Goal: Navigation & Orientation: Understand site structure

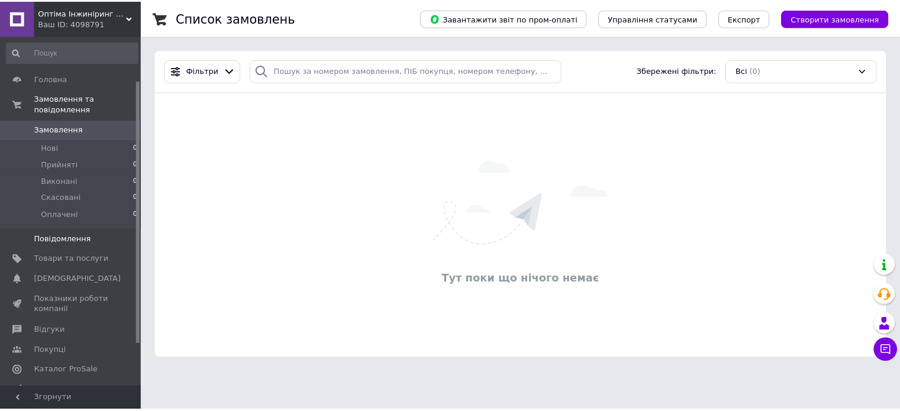
scroll to position [115, 0]
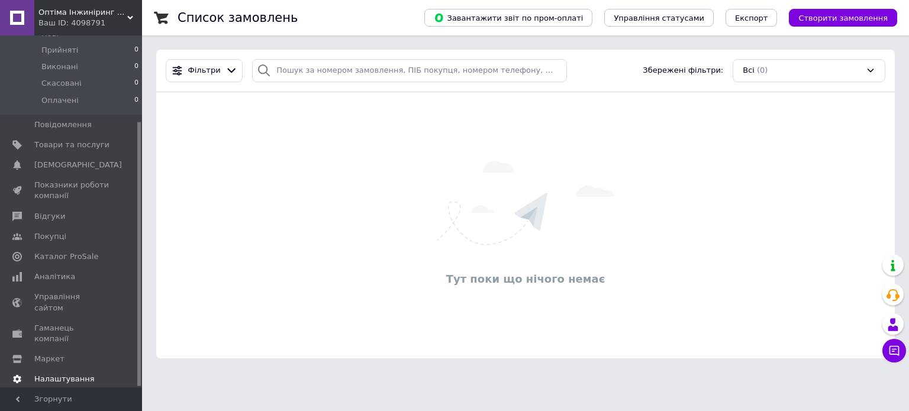
click at [69, 369] on link "Налаштування" at bounding box center [73, 379] width 146 height 20
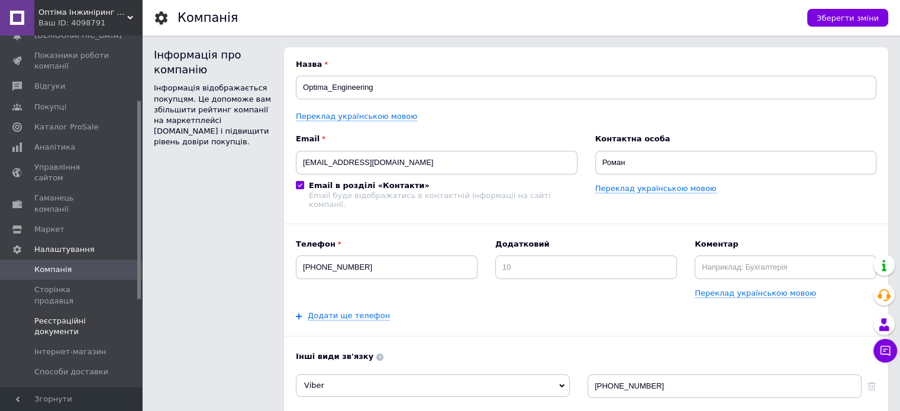
click at [85, 316] on span "Реєстраційні документи" at bounding box center [71, 326] width 75 height 21
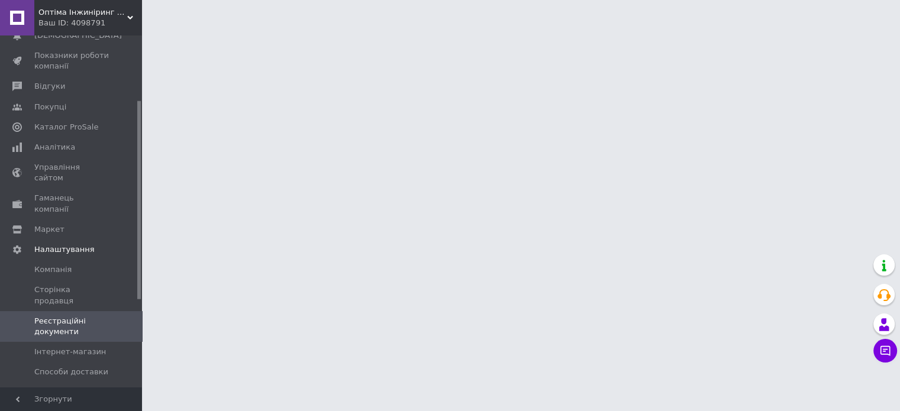
scroll to position [271, 0]
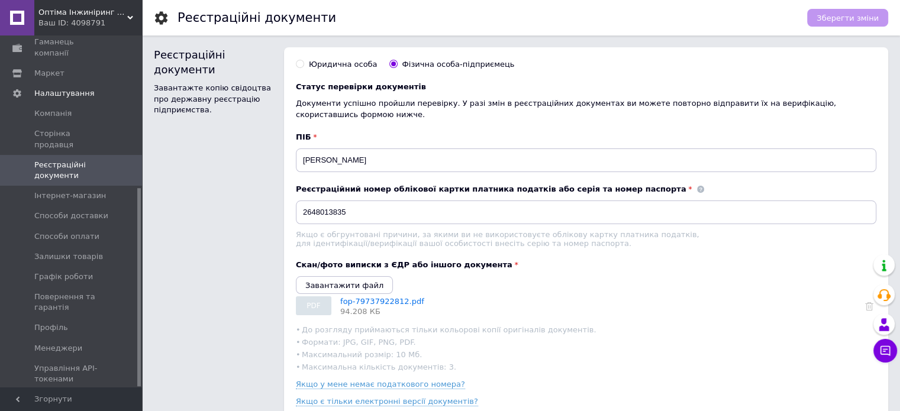
click at [86, 318] on link "Профіль" at bounding box center [73, 328] width 146 height 20
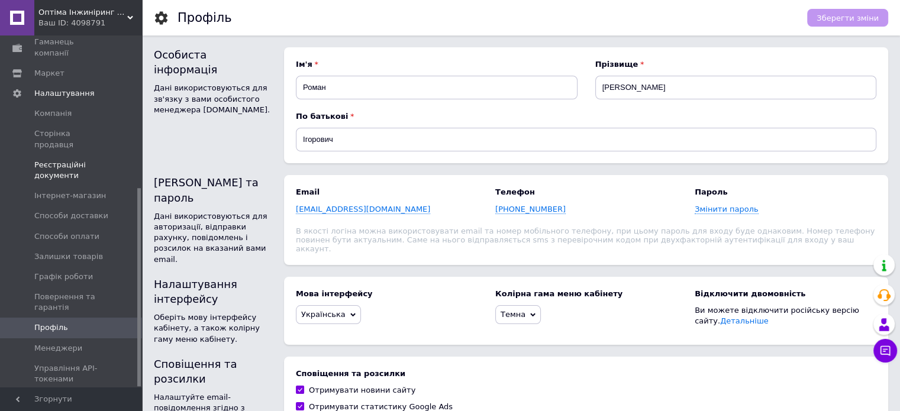
scroll to position [118, 0]
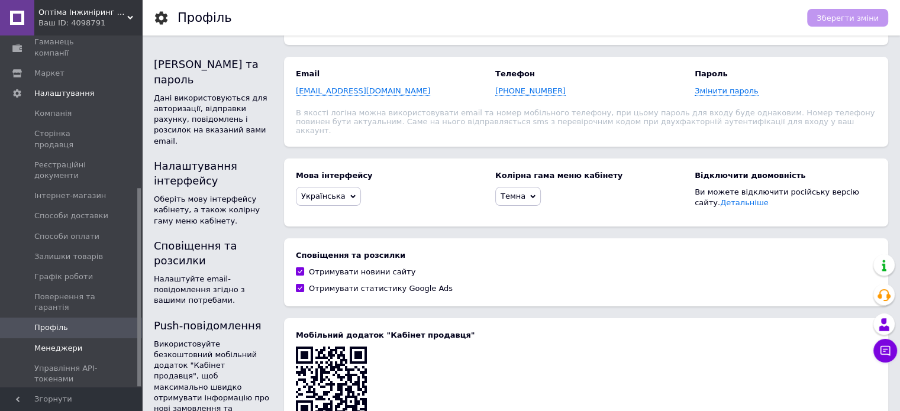
click at [69, 343] on span "Менеджери" at bounding box center [58, 348] width 48 height 11
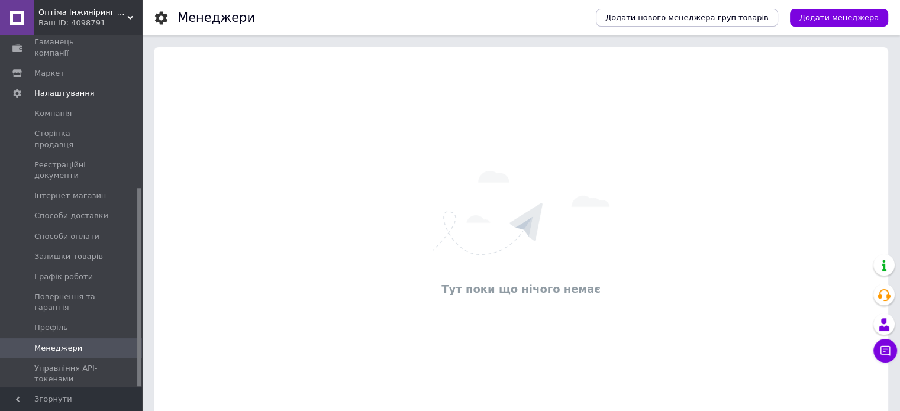
scroll to position [24, 0]
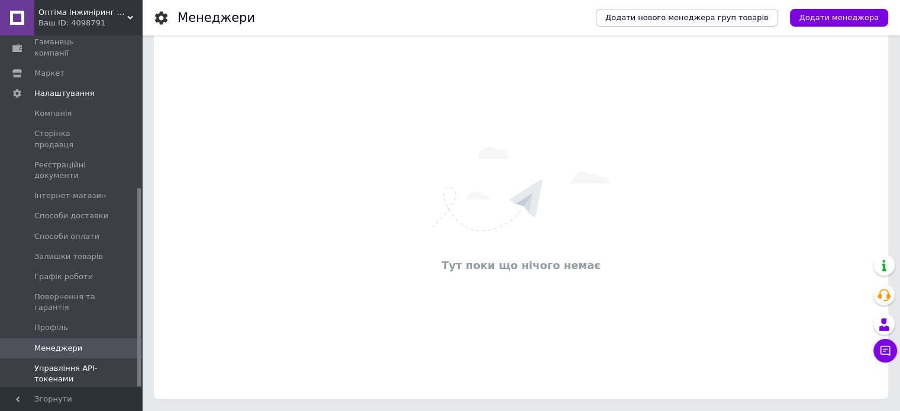
click at [62, 359] on link "Управління API-токенами" at bounding box center [73, 374] width 146 height 31
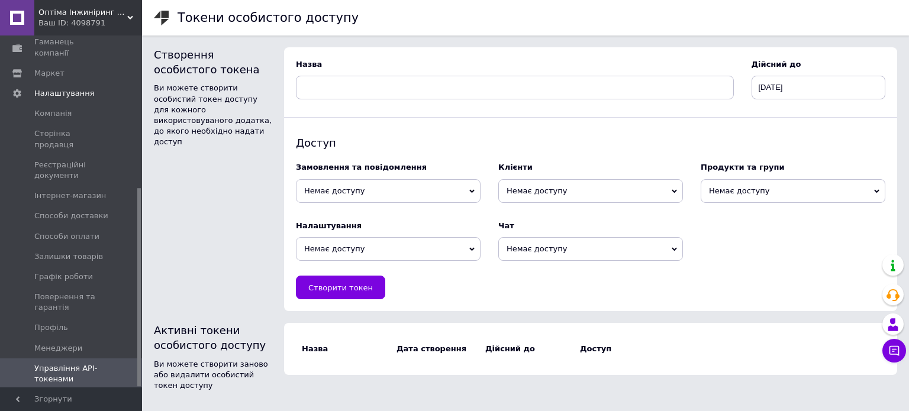
drag, startPoint x: 139, startPoint y: 314, endPoint x: 134, endPoint y: 347, distance: 33.5
click at [134, 347] on div "Головна Замовлення та повідомлення 0 0 Товари та послуги Сповіщення 0 0 Показни…" at bounding box center [71, 211] width 142 height 352
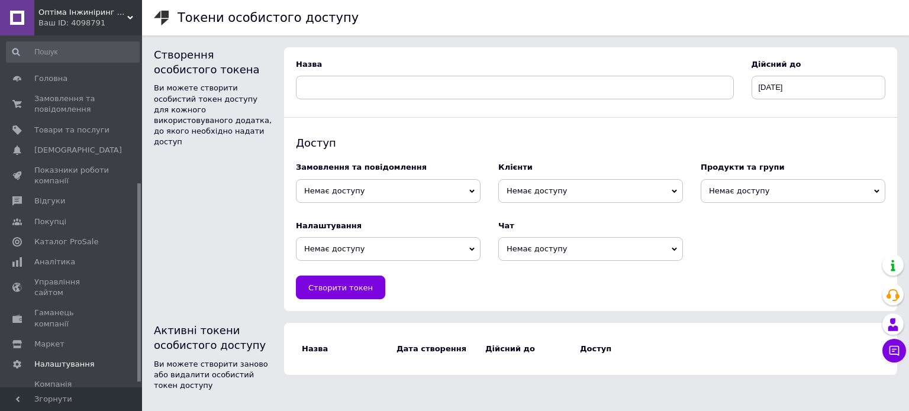
drag, startPoint x: 139, startPoint y: 333, endPoint x: 162, endPoint y: 81, distance: 253.1
click at [162, 81] on div "Оптіма Інжиніринг України Ваш ID: 4098791 Сайт Оптіма Інжиніринг України Кабіне…" at bounding box center [454, 201] width 909 height 403
click at [82, 83] on span "Головна" at bounding box center [71, 78] width 75 height 11
